Goal: Information Seeking & Learning: Learn about a topic

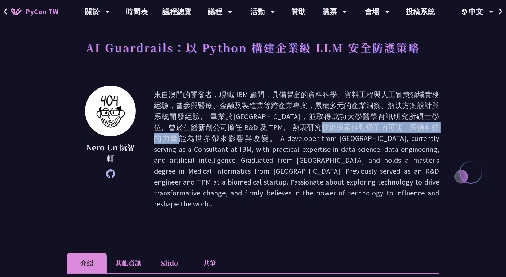
click at [425, 199] on div "Nero Un 阮智軒" at bounding box center [253, 148] width 373 height 127
drag, startPoint x: 425, startPoint y: 200, endPoint x: 271, endPoint y: 134, distance: 167.9
click at [271, 134] on p at bounding box center [296, 149] width 285 height 120
click at [288, 126] on p at bounding box center [296, 149] width 285 height 120
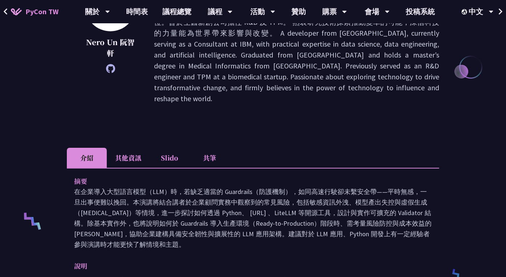
scroll to position [182, 0]
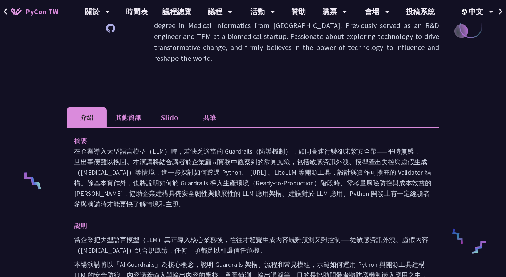
click at [170, 146] on p "在企業導入大型語言模型（LLM）時，若缺乏適當的 Guardrails（防護機制），如同高速行駛卻未繫安全帶——平時無感，一旦出事便難以挽回。本演講將結合講者…" at bounding box center [253, 177] width 358 height 63
click at [253, 182] on p "在企業導入大型語言模型（LLM）時，若缺乏適當的 Guardrails（防護機制），如同高速行駛卻未繫安全帶——平時無感，一旦出事便難以挽回。本演講將結合講者…" at bounding box center [253, 177] width 358 height 63
drag, startPoint x: 218, startPoint y: 192, endPoint x: 63, endPoint y: 140, distance: 163.8
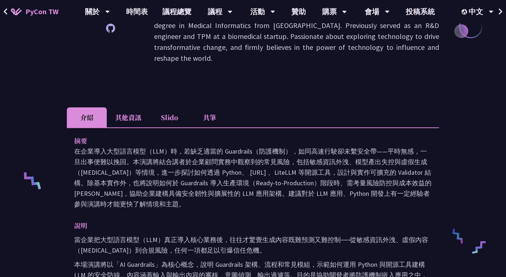
click at [63, 140] on div "AI Guardrails：以 Python 構建企業級 LLM 安全防護策略 Nero Un [PERSON_NAME] 介紹 其他資訊 Slido 共筆 …" at bounding box center [253, 274] width 506 height 913
drag, startPoint x: 63, startPoint y: 140, endPoint x: 241, endPoint y: 164, distance: 179.4
click at [238, 165] on p "在企業導入大型語言模型（LLM）時，若缺乏適當的 Guardrails（防護機制），如同高速行駛卻未繫安全帶——平時無感，一旦出事便難以挽回。本演講將結合講者…" at bounding box center [253, 177] width 358 height 63
click at [281, 154] on p "在企業導入大型語言模型（LLM）時，若缺乏適當的 Guardrails（防護機制），如同高速行駛卻未繫安全帶——平時無感，一旦出事便難以挽回。本演講將結合講者…" at bounding box center [253, 177] width 358 height 63
click at [163, 107] on li "Slido" at bounding box center [170, 117] width 40 height 20
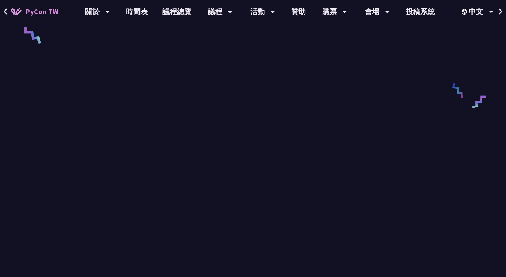
scroll to position [218, 0]
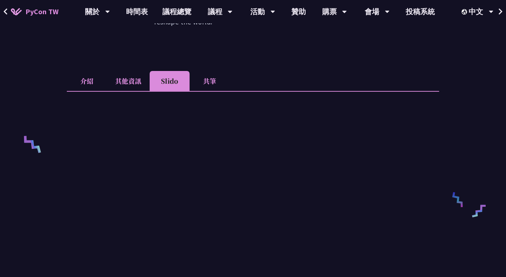
click at [207, 77] on li "共筆" at bounding box center [210, 81] width 40 height 20
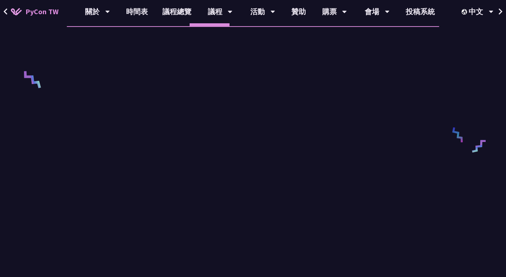
scroll to position [363, 0]
